Goal: Navigation & Orientation: Find specific page/section

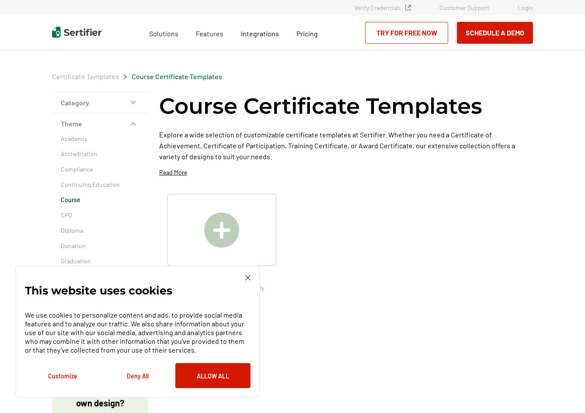
click at [247, 275] on img at bounding box center [247, 277] width 5 height 5
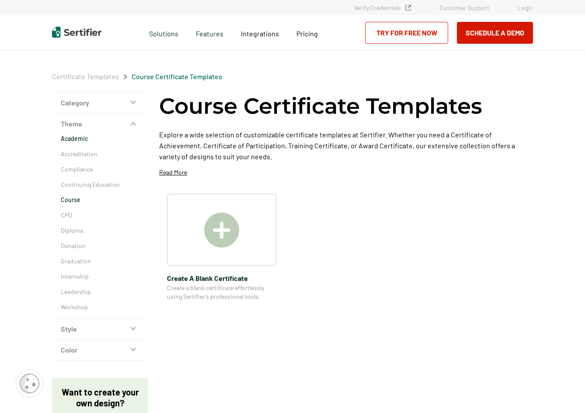
click at [91, 140] on p "Academic" at bounding box center [100, 138] width 79 height 9
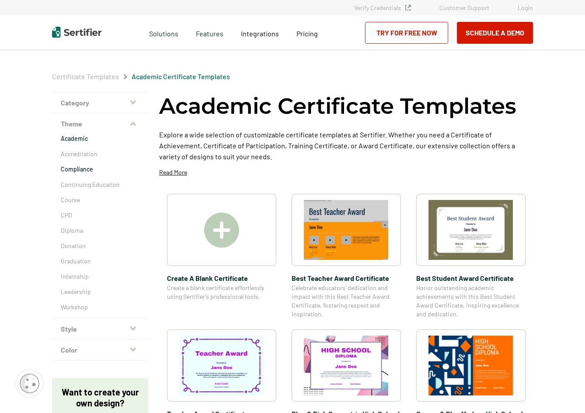
click at [79, 167] on p "Compliance" at bounding box center [100, 169] width 79 height 9
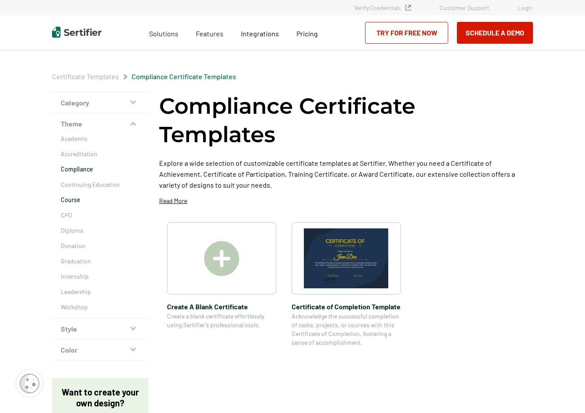
click at [75, 202] on p "Course" at bounding box center [100, 199] width 79 height 9
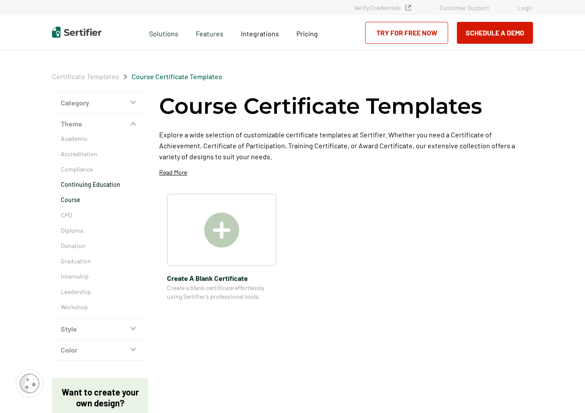
click at [75, 186] on p "Continuing Education" at bounding box center [100, 184] width 79 height 9
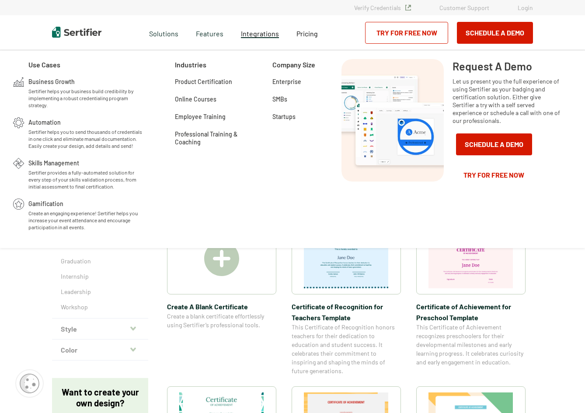
click at [261, 36] on span "Integrations" at bounding box center [260, 33] width 38 height 8
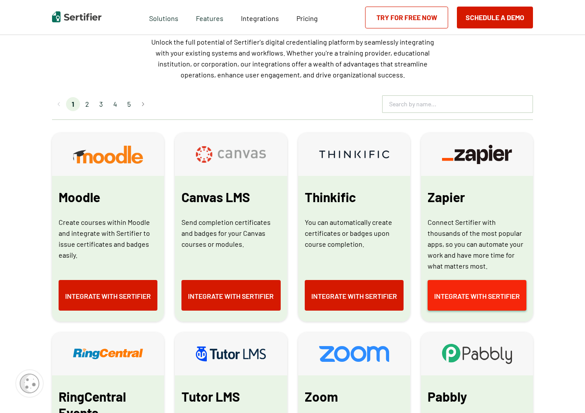
scroll to position [481, 0]
